Goal: Complete application form: Complete application form

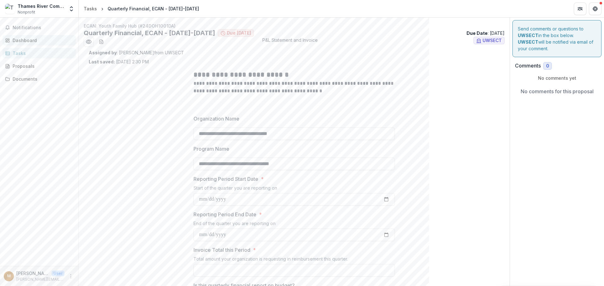
click at [32, 40] on div "Dashboard" at bounding box center [42, 40] width 58 height 7
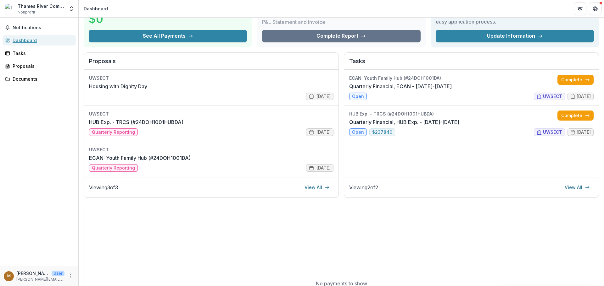
scroll to position [31, 0]
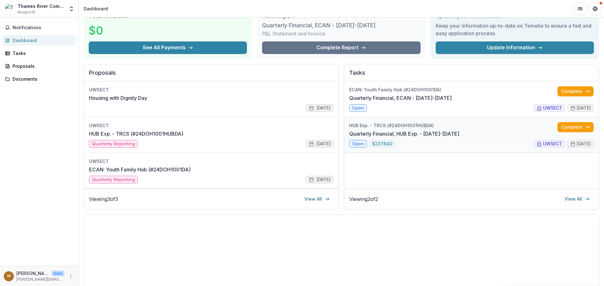
click at [385, 138] on link "Quarterly Financial, HUB Exp. - [DATE]-[DATE]" at bounding box center [404, 134] width 110 height 8
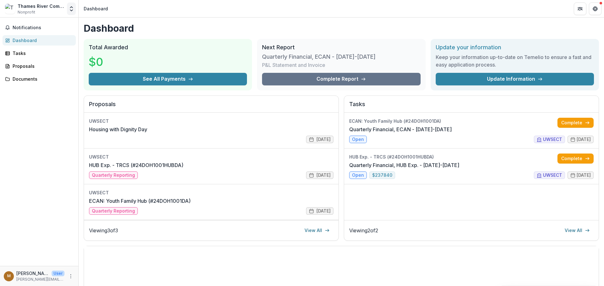
click at [71, 9] on icon "Open entity switcher" at bounding box center [71, 9] width 6 height 6
click at [23, 58] on link "Tasks" at bounding box center [39, 53] width 73 height 10
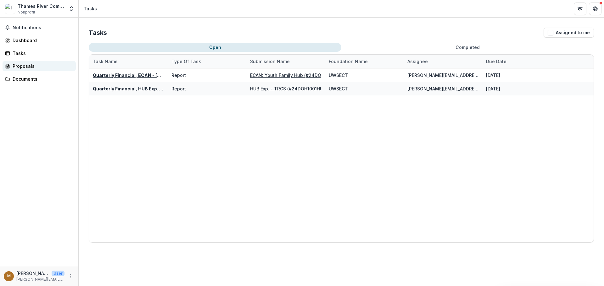
click at [22, 65] on div "Proposals" at bounding box center [42, 66] width 58 height 7
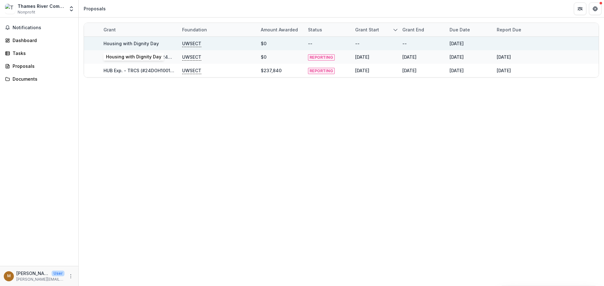
click at [121, 41] on link "Housing with Dignity Day" at bounding box center [130, 43] width 55 height 5
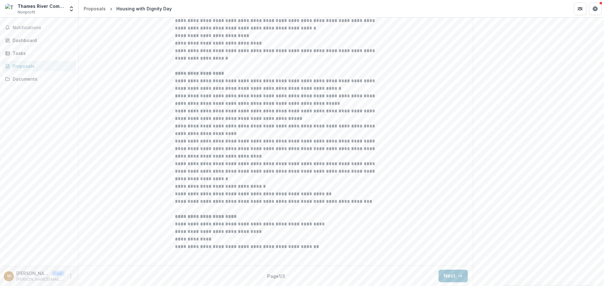
scroll to position [189, 0]
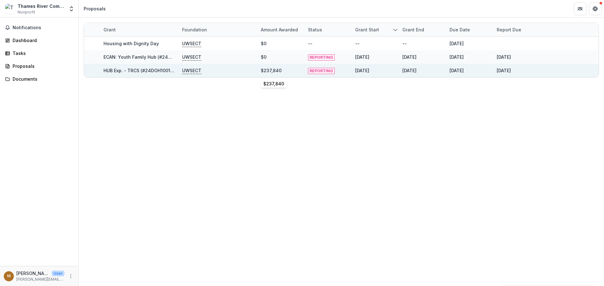
click at [271, 70] on div "$237,840" at bounding box center [271, 70] width 21 height 7
click at [182, 71] on p "UWSECT" at bounding box center [191, 70] width 19 height 7
click at [153, 71] on link "HUB Exp. - TRCS (#24DOH1001HUBDA)" at bounding box center [144, 70] width 83 height 5
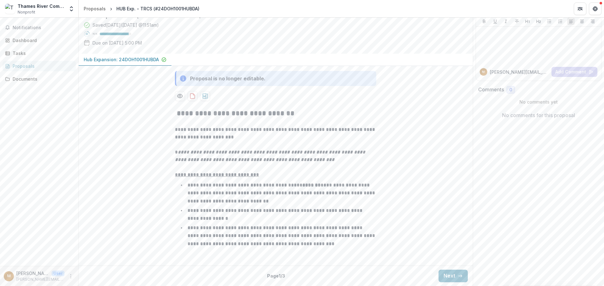
scroll to position [63, 0]
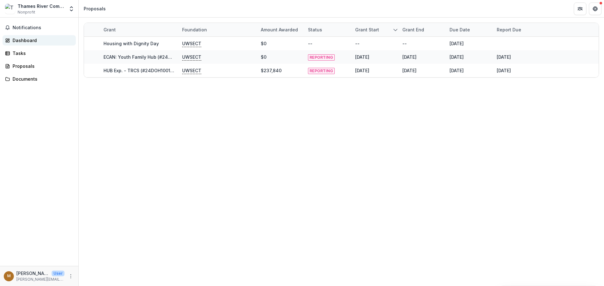
click at [21, 41] on div "Dashboard" at bounding box center [42, 40] width 58 height 7
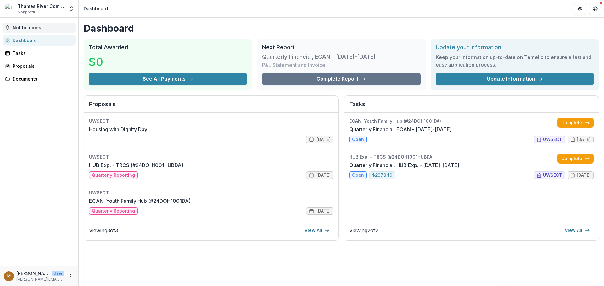
click at [33, 28] on span "Notifications" at bounding box center [43, 27] width 61 height 5
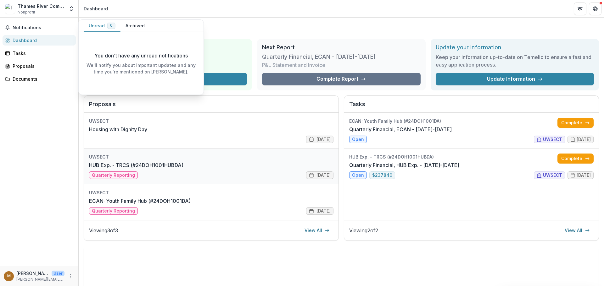
click at [183, 162] on link "HUB Exp. - TRCS (#24DOH1001HUBDA)" at bounding box center [136, 166] width 94 height 8
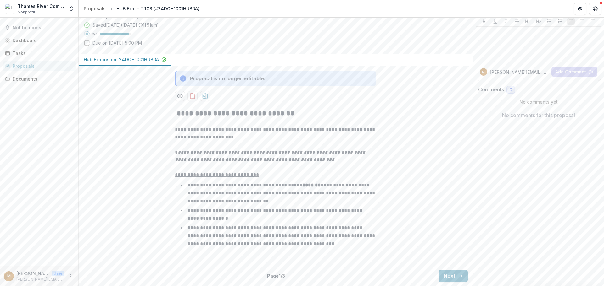
scroll to position [100, 0]
click at [444, 274] on button "Next" at bounding box center [452, 276] width 29 height 13
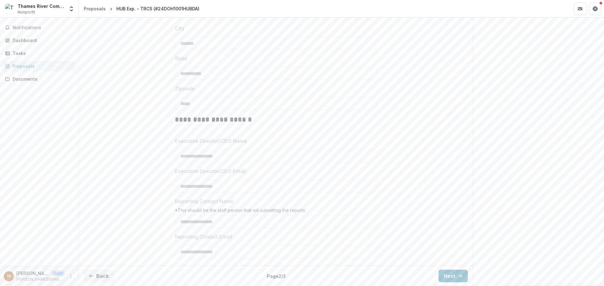
scroll to position [356, 0]
click at [451, 274] on button "Next" at bounding box center [452, 276] width 29 height 13
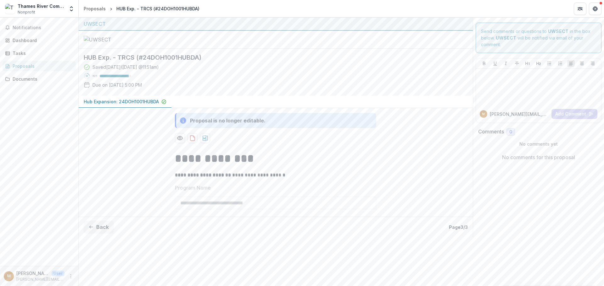
scroll to position [9, 0]
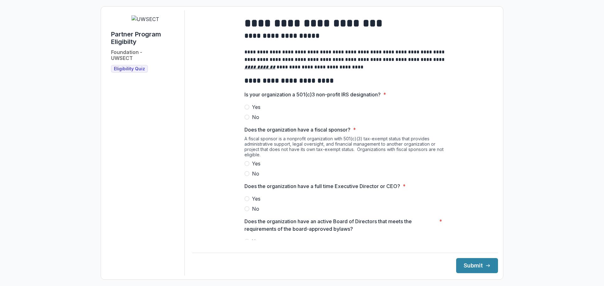
click at [244, 110] on span at bounding box center [246, 107] width 5 height 5
click at [246, 176] on span at bounding box center [246, 173] width 5 height 5
click at [246, 202] on span at bounding box center [246, 198] width 5 height 5
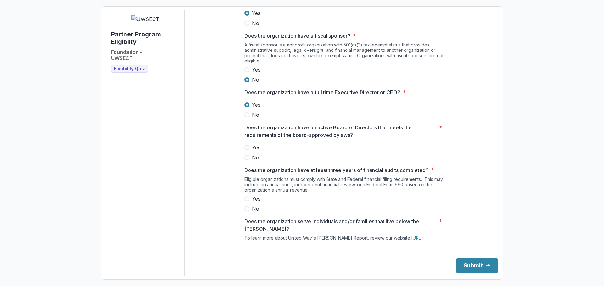
scroll to position [94, 0]
click at [246, 150] on span at bounding box center [246, 147] width 5 height 5
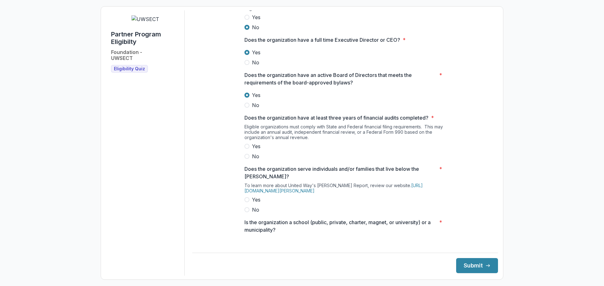
scroll to position [157, 0]
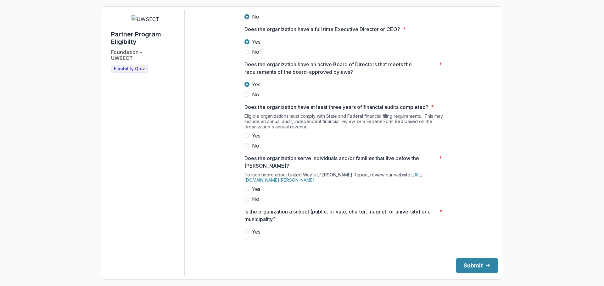
click at [246, 138] on span at bounding box center [246, 135] width 5 height 5
click at [249, 193] on label "Yes" at bounding box center [344, 189] width 201 height 8
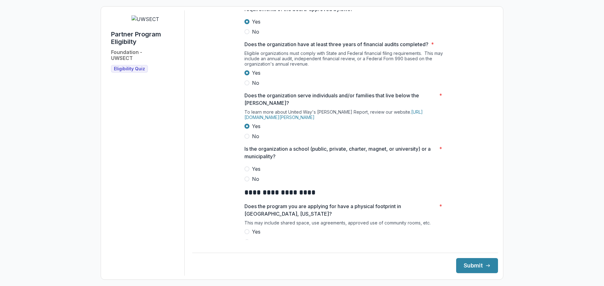
scroll to position [252, 0]
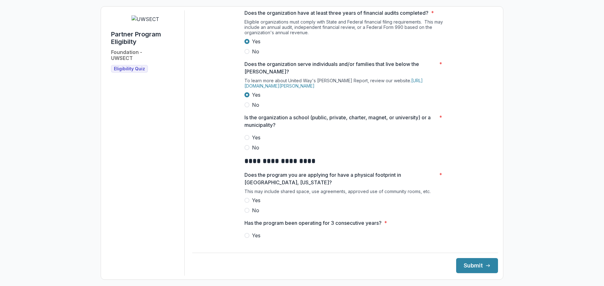
click at [249, 151] on label "No" at bounding box center [344, 148] width 201 height 8
click at [247, 203] on span at bounding box center [246, 200] width 5 height 5
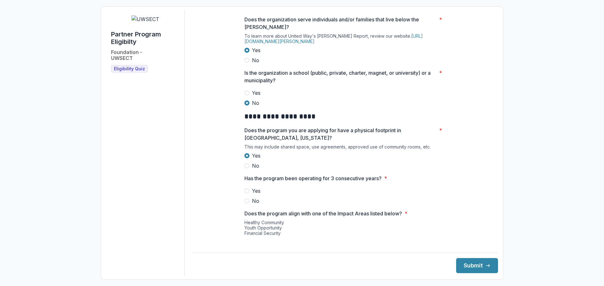
scroll to position [314, 0]
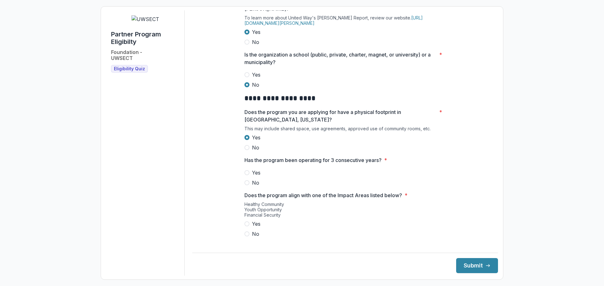
click at [246, 175] on span at bounding box center [246, 172] width 5 height 5
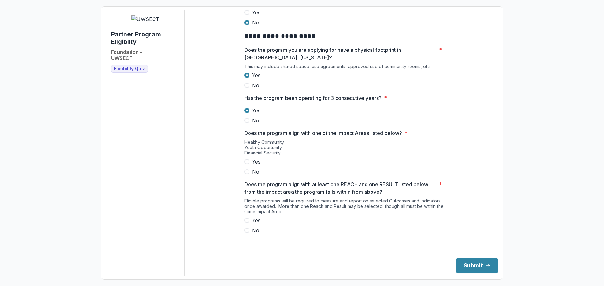
scroll to position [377, 0]
click at [245, 164] on span at bounding box center [246, 161] width 5 height 5
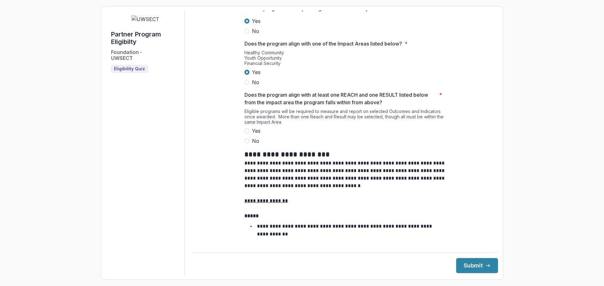
scroll to position [503, 0]
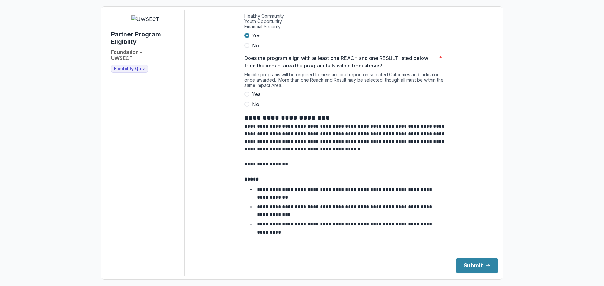
click at [248, 98] on label "Yes" at bounding box center [344, 95] width 201 height 8
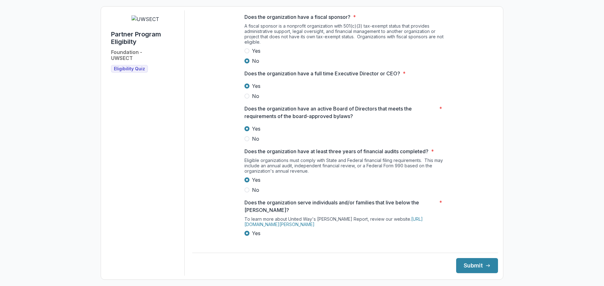
scroll to position [176, 0]
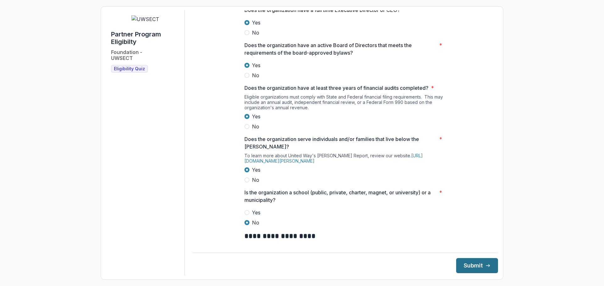
click at [476, 263] on button "Submit" at bounding box center [477, 265] width 42 height 15
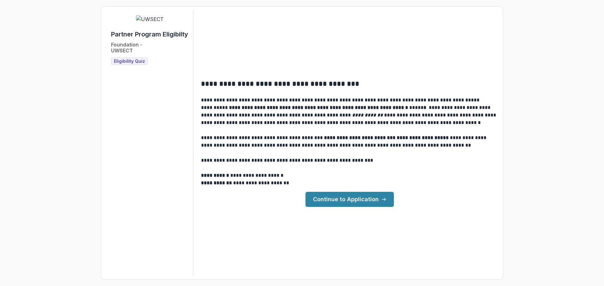
click at [347, 200] on link "Continue to Application" at bounding box center [349, 199] width 88 height 15
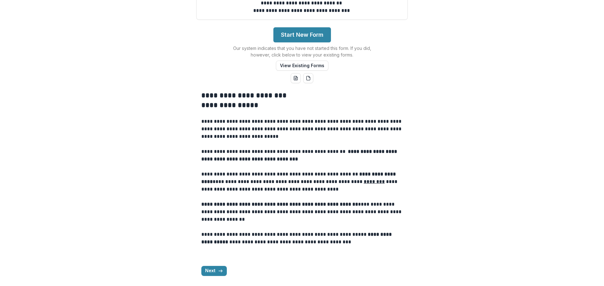
scroll to position [186, 0]
click at [212, 271] on button "Next" at bounding box center [213, 271] width 25 height 10
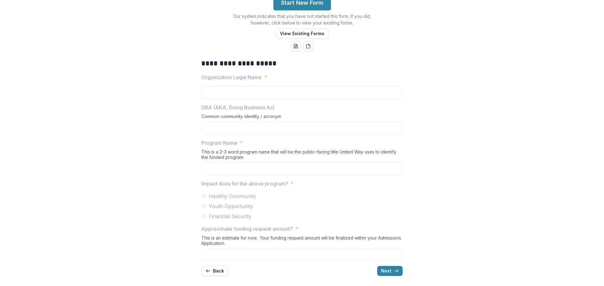
scroll to position [218, 0]
click at [209, 271] on icon "button" at bounding box center [207, 271] width 5 height 5
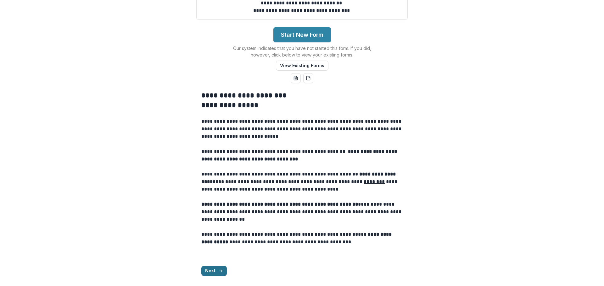
click at [211, 271] on button "Next" at bounding box center [213, 271] width 25 height 10
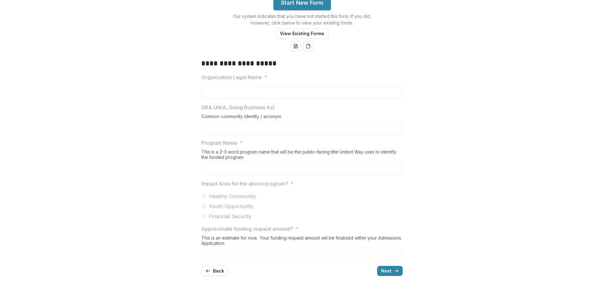
click at [304, 10] on button "Start New Form" at bounding box center [302, 2] width 58 height 15
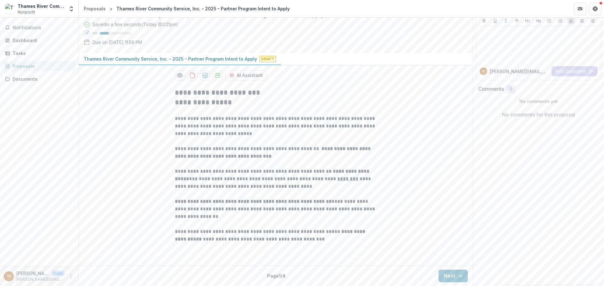
scroll to position [100, 0]
click at [453, 275] on button "Next" at bounding box center [452, 276] width 29 height 13
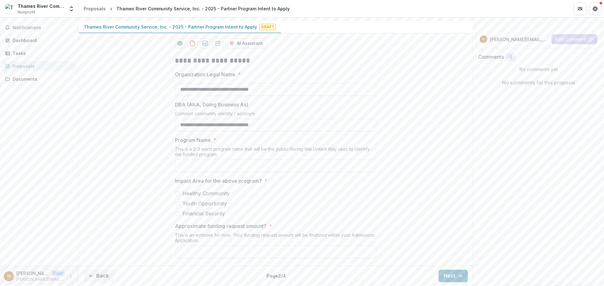
scroll to position [133, 0]
click at [176, 214] on span at bounding box center [177, 213] width 5 height 5
